Goal: Task Accomplishment & Management: Use online tool/utility

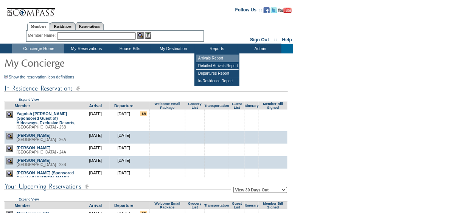
click at [213, 58] on td "Arrivals Report" at bounding box center [217, 58] width 42 height 8
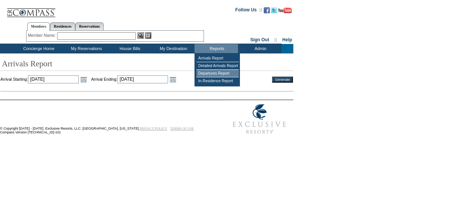
click at [216, 72] on td "Departures Report" at bounding box center [217, 74] width 42 height 8
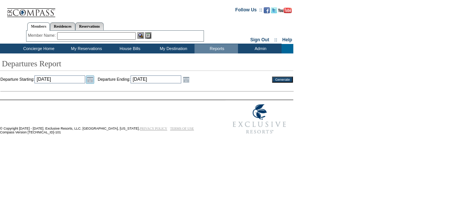
click at [94, 80] on link "Open the calendar popup." at bounding box center [90, 79] width 8 height 8
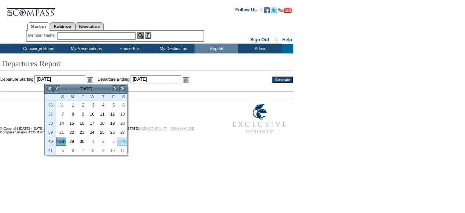
click at [122, 137] on link "4" at bounding box center [121, 141] width 9 height 8
type input "[DATE]"
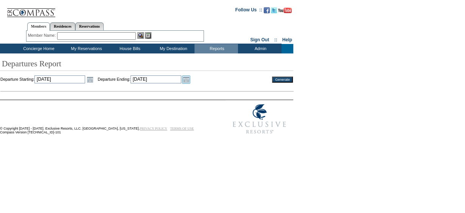
click at [190, 78] on link "Open the calendar popup." at bounding box center [186, 79] width 8 height 8
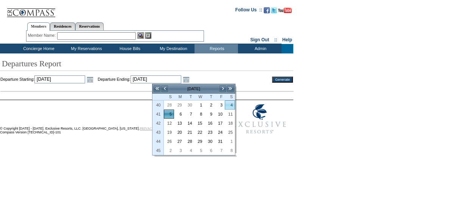
click at [230, 104] on link "4" at bounding box center [229, 105] width 9 height 8
type input "[DATE]"
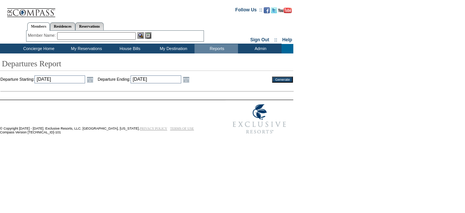
click at [278, 78] on input "Generate" at bounding box center [282, 79] width 21 height 6
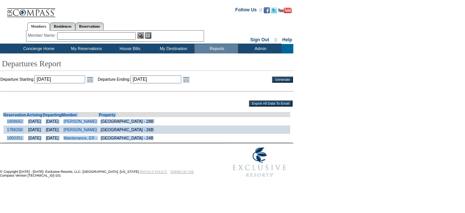
drag, startPoint x: 2, startPoint y: 115, endPoint x: 172, endPoint y: 139, distance: 172.0
click at [172, 139] on td "Reservation Arriving Departing Member Property 1808662 10/2/2025 10/4/2025 Sing…" at bounding box center [146, 124] width 292 height 35
copy td "Reservation Arriving Departing Member Property 1808662 10/2/2025 10/4/2025 Sing…"
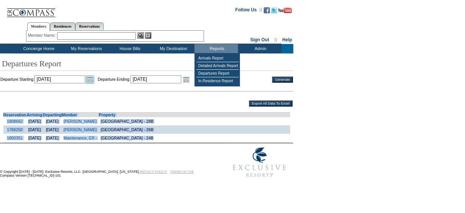
click at [94, 79] on link "Open the calendar popup." at bounding box center [90, 79] width 8 height 8
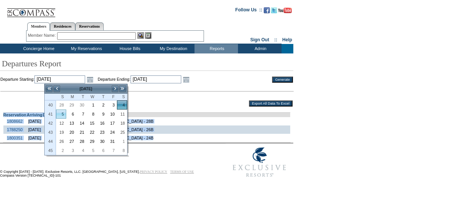
click at [62, 111] on link "5" at bounding box center [60, 114] width 9 height 8
type input "2025-10-05"
type input "10/5/2025"
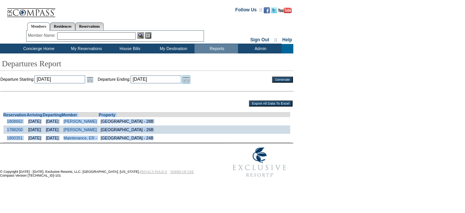
click at [190, 79] on link "Open the calendar popup." at bounding box center [186, 79] width 8 height 8
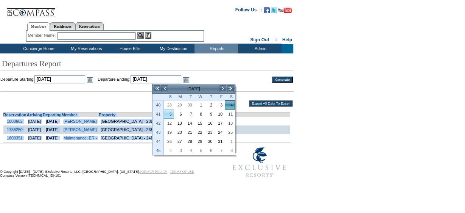
click at [171, 112] on link "5" at bounding box center [168, 114] width 9 height 8
type input "2025-10-05"
type input "10/5/2025"
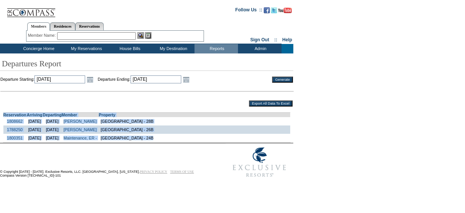
click at [284, 79] on input "Generate" at bounding box center [282, 79] width 21 height 6
